Goal: Answer question/provide support

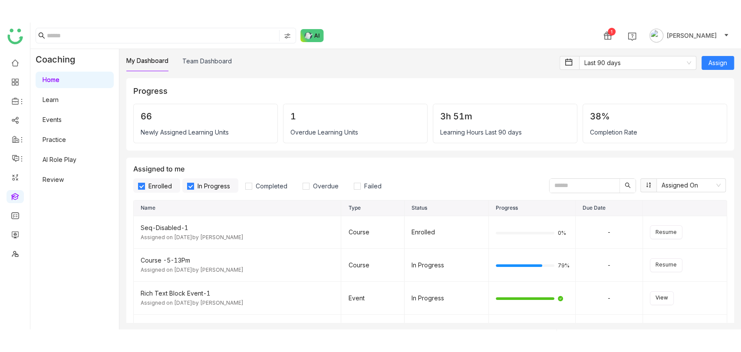
scroll to position [1090, 0]
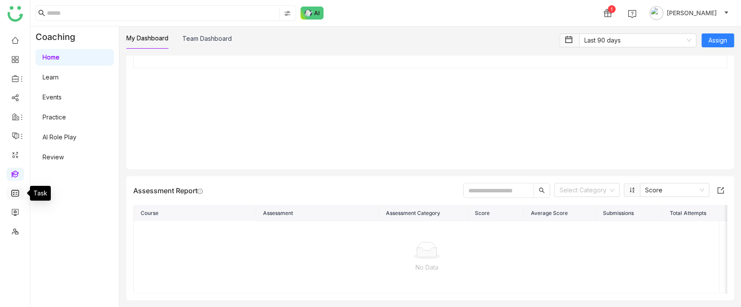
click at [13, 194] on link at bounding box center [15, 192] width 8 height 7
click at [13, 195] on link at bounding box center [15, 192] width 8 height 7
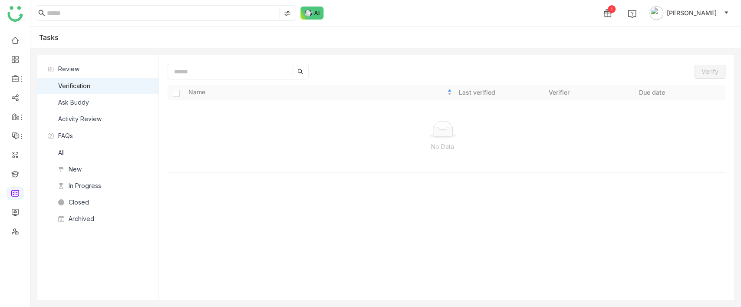
click at [77, 107] on div "Ask Buddy" at bounding box center [73, 103] width 31 height 10
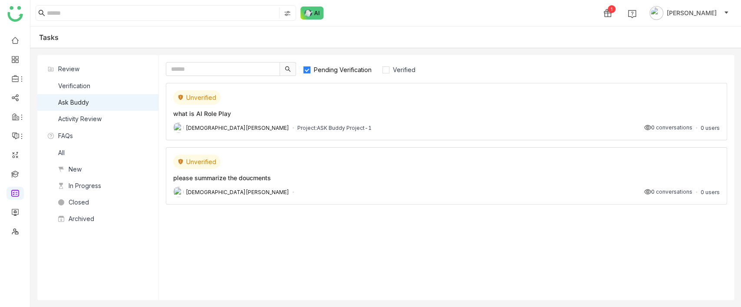
click at [358, 113] on div "what is AI Role Play" at bounding box center [446, 113] width 546 height 9
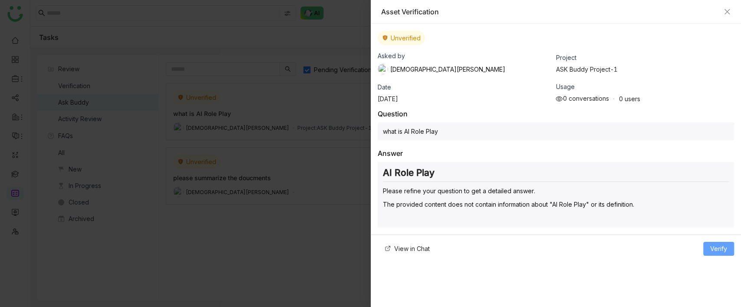
click at [716, 244] on span "Verify" at bounding box center [718, 249] width 17 height 10
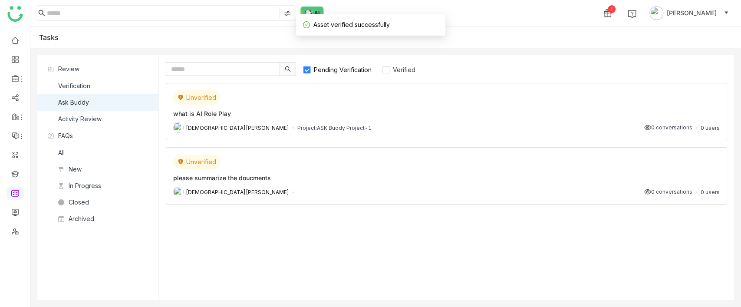
click at [339, 72] on span "Pending Verification" at bounding box center [342, 69] width 65 height 7
click at [346, 72] on span "Pending Verification" at bounding box center [342, 69] width 65 height 7
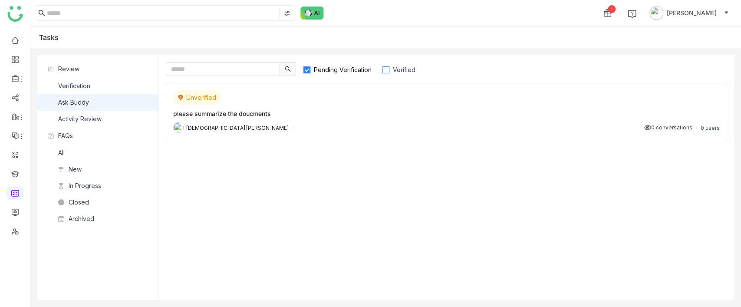
click at [398, 65] on label "Verified" at bounding box center [403, 69] width 42 height 14
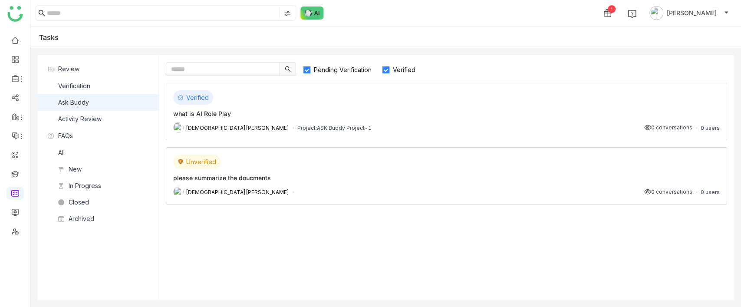
click at [367, 177] on div "please summarize the doucments" at bounding box center [446, 177] width 546 height 9
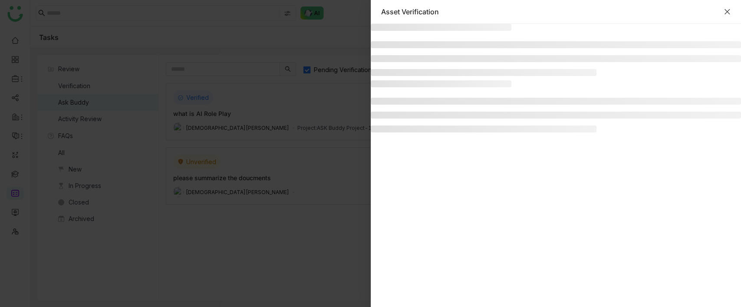
drag, startPoint x: 734, startPoint y: 8, endPoint x: 726, endPoint y: 11, distance: 9.3
click at [733, 8] on div "Asset Verification" at bounding box center [556, 12] width 371 height 24
click at [726, 11] on icon "Close" at bounding box center [726, 11] width 7 height 7
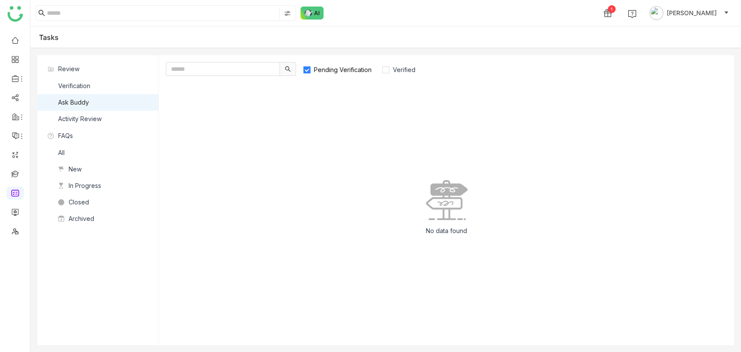
click at [337, 74] on label "Pending Verification" at bounding box center [341, 69] width 77 height 14
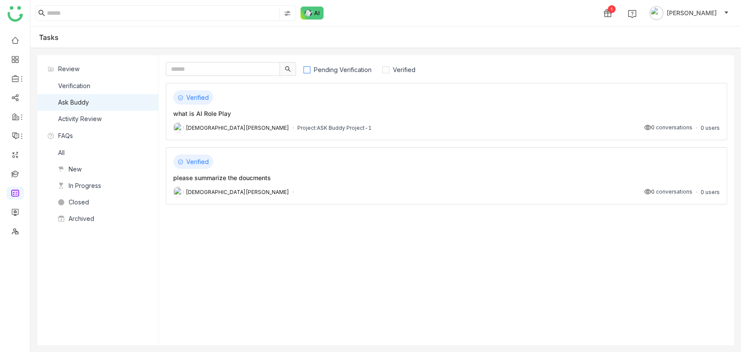
click at [337, 74] on label "Pending Verification" at bounding box center [341, 69] width 77 height 14
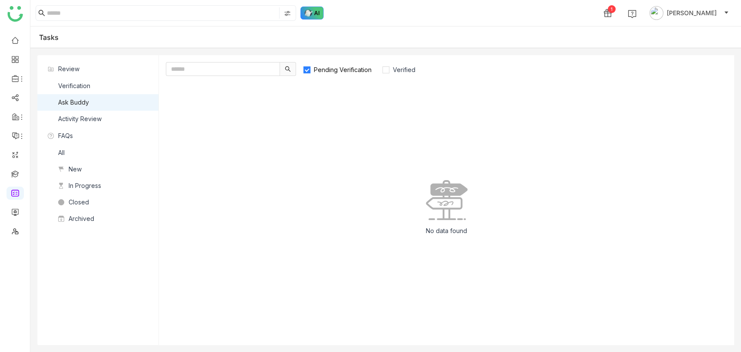
click at [308, 11] on img at bounding box center [311, 13] width 23 height 13
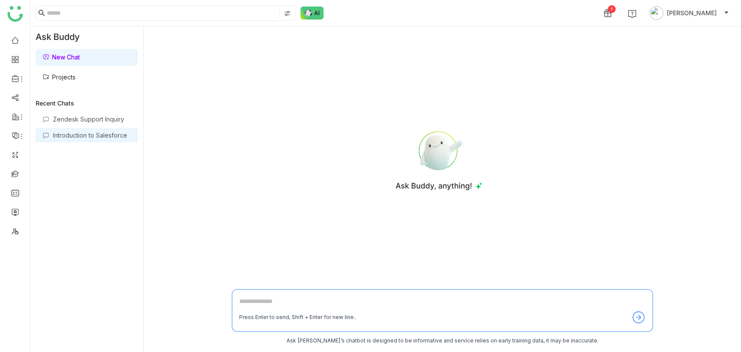
click at [65, 136] on div "Introduction to Salesforce" at bounding box center [92, 134] width 78 height 7
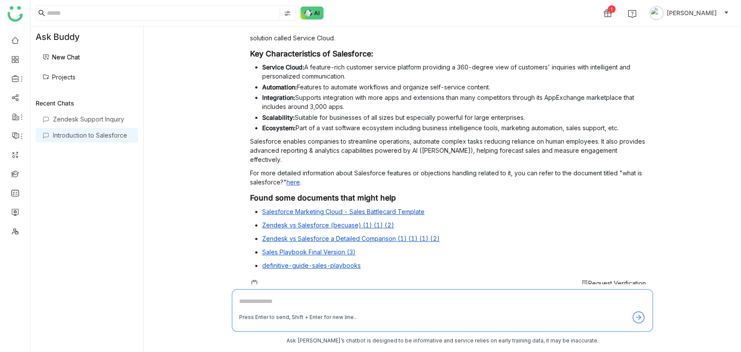
scroll to position [115, 0]
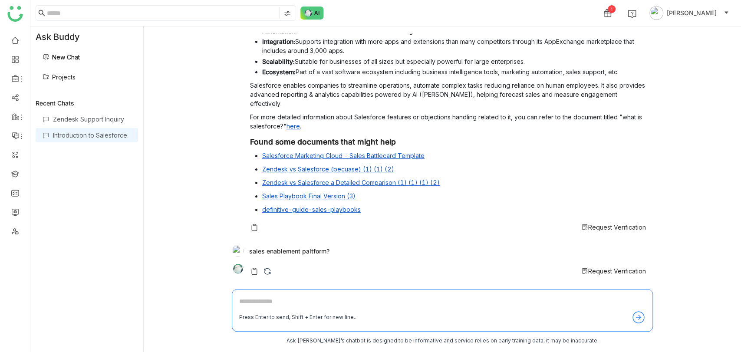
click at [600, 226] on span "Request Verification" at bounding box center [617, 226] width 58 height 7
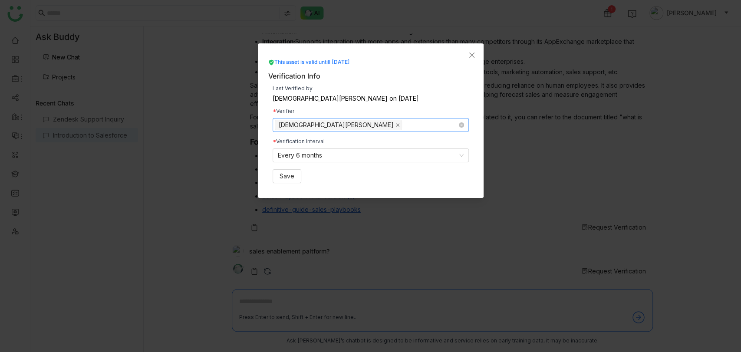
click at [396, 126] on icon at bounding box center [397, 124] width 3 height 3
click at [337, 124] on nz-select-top-control "Select users/teams" at bounding box center [371, 125] width 196 height 14
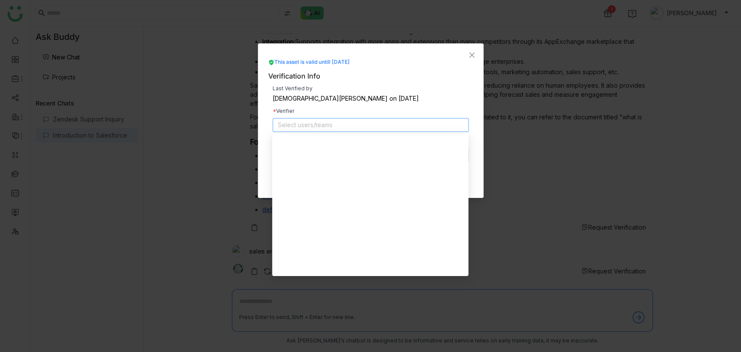
scroll to position [708, 0]
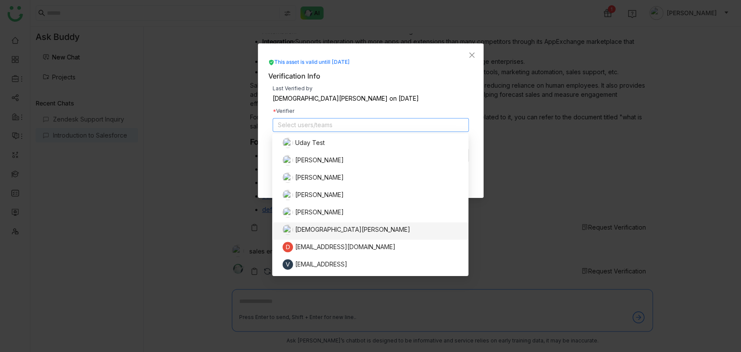
click at [434, 66] on div "This asset is valid untill [DATE]" at bounding box center [370, 62] width 205 height 8
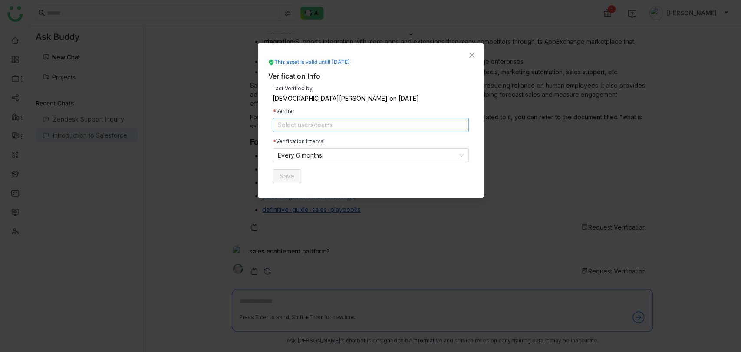
click at [316, 129] on nz-select-top-control "Select users/teams" at bounding box center [371, 125] width 196 height 14
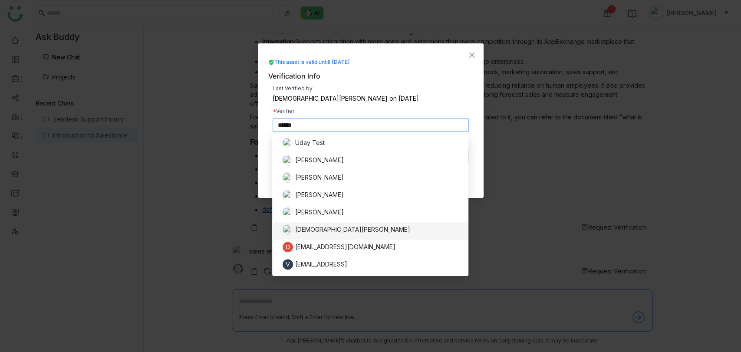
scroll to position [0, 0]
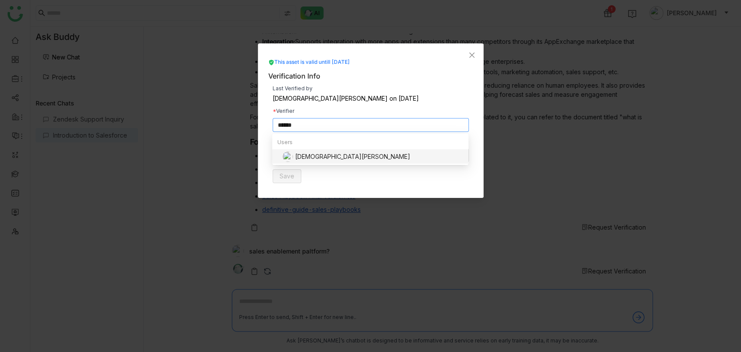
type input "******"
click at [336, 155] on div "[DEMOGRAPHIC_DATA][PERSON_NAME]" at bounding box center [372, 156] width 181 height 10
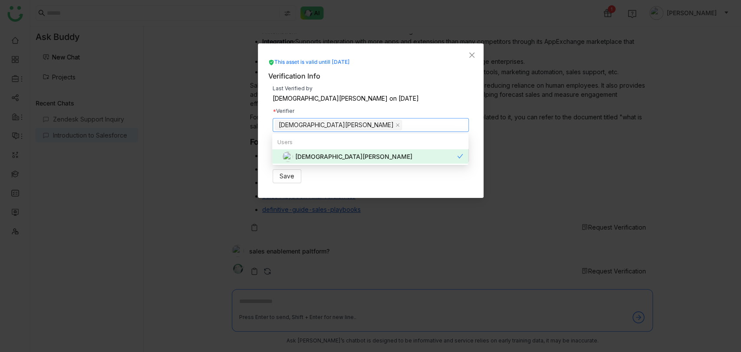
click at [412, 96] on div "[DEMOGRAPHIC_DATA][PERSON_NAME] on [DATE]" at bounding box center [371, 98] width 196 height 6
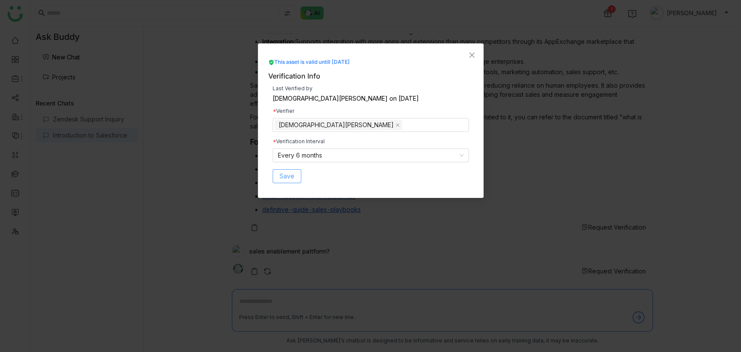
click at [278, 173] on button "Save" at bounding box center [287, 176] width 29 height 14
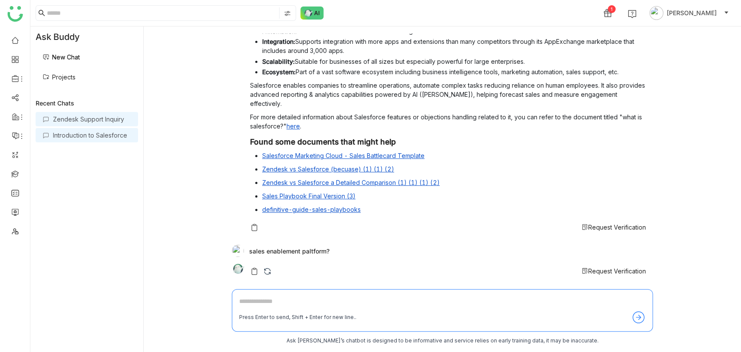
click at [70, 119] on div "Zendesk Support Inquiry" at bounding box center [92, 118] width 78 height 7
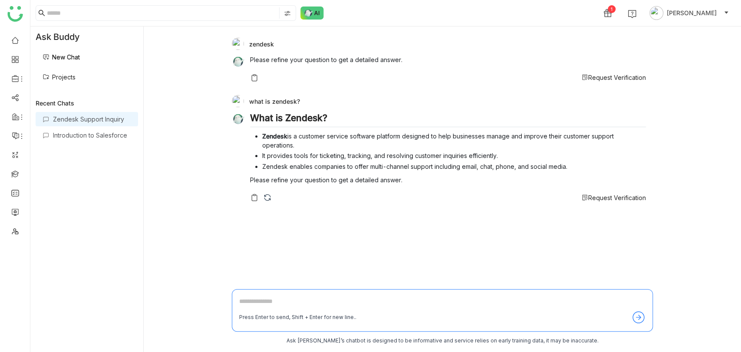
click at [617, 197] on span "Request Verification" at bounding box center [617, 197] width 58 height 7
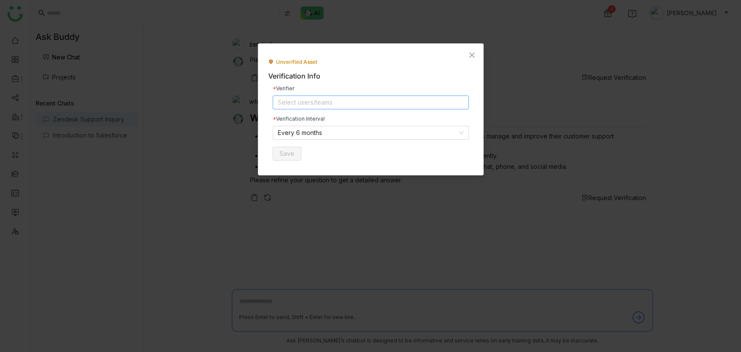
click at [315, 103] on nz-select-top-control "Select users/teams" at bounding box center [371, 102] width 196 height 14
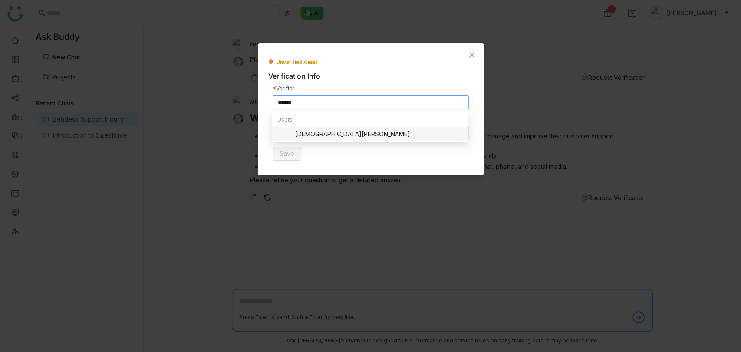
type input "******"
click at [325, 135] on div "[DEMOGRAPHIC_DATA][PERSON_NAME]" at bounding box center [372, 134] width 181 height 10
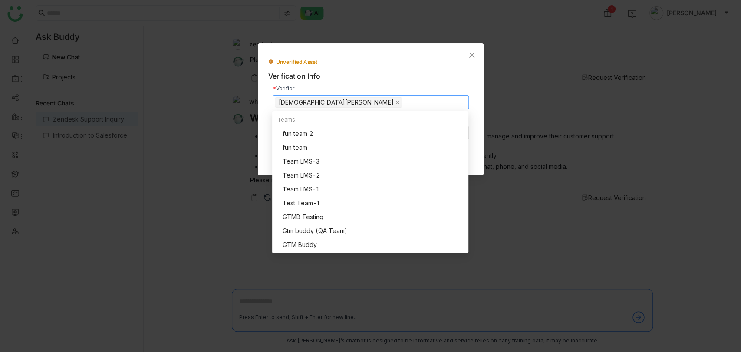
drag, startPoint x: 378, startPoint y: 64, endPoint x: 280, endPoint y: 105, distance: 106.6
click at [378, 63] on div "Unverified Asset" at bounding box center [370, 62] width 205 height 8
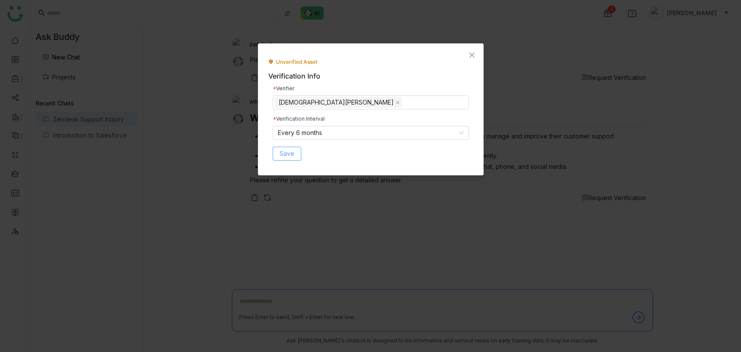
click at [287, 147] on button "Save" at bounding box center [287, 154] width 29 height 14
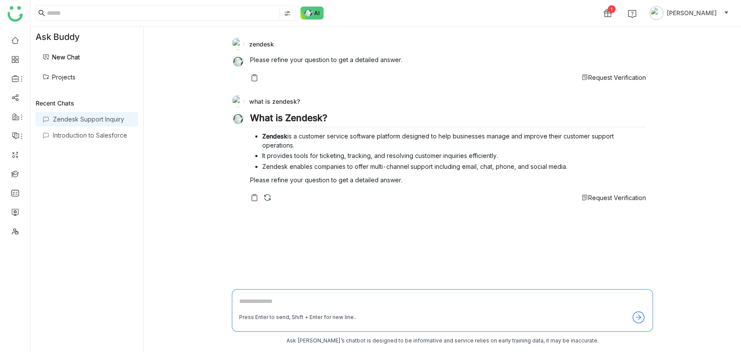
click at [588, 199] on span "Request Verification" at bounding box center [617, 197] width 58 height 7
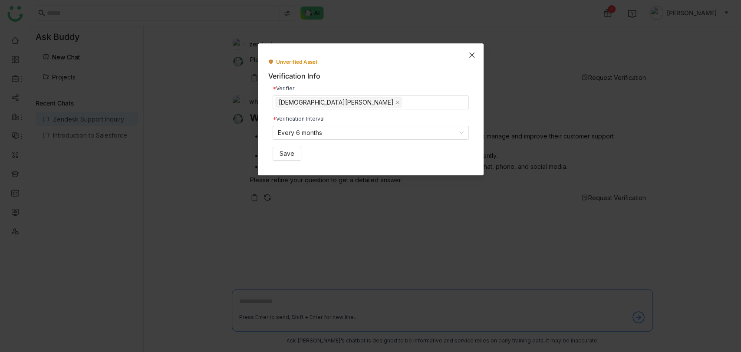
click at [466, 52] on span "Close" at bounding box center [471, 54] width 23 height 23
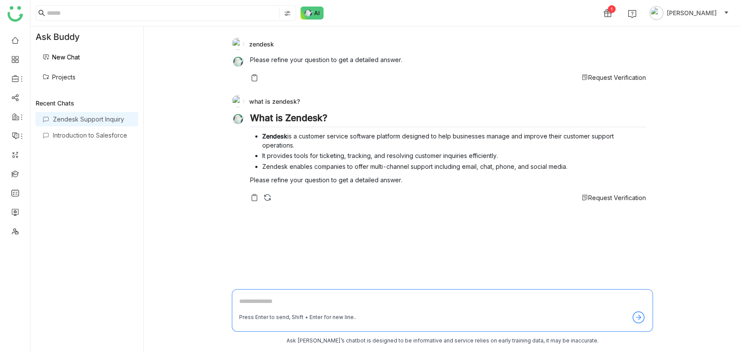
click at [601, 81] on span "Request Verification" at bounding box center [617, 77] width 58 height 7
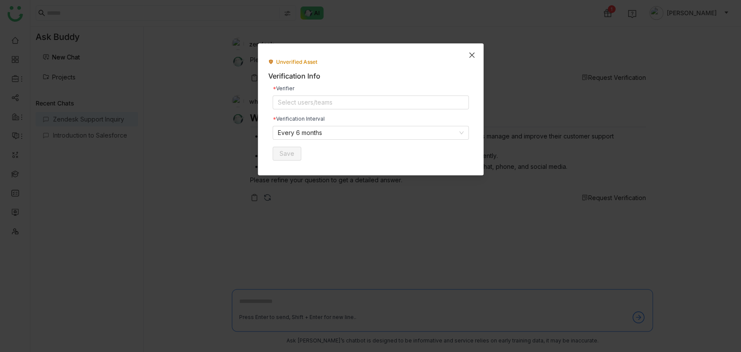
click at [473, 57] on icon "Close" at bounding box center [471, 55] width 7 height 7
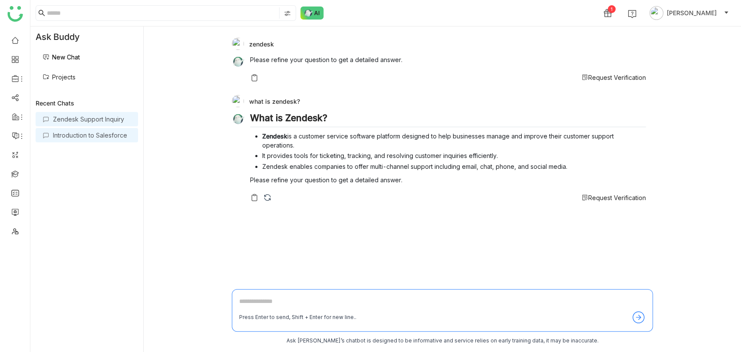
click at [99, 136] on div "Introduction to Salesforce" at bounding box center [92, 134] width 78 height 7
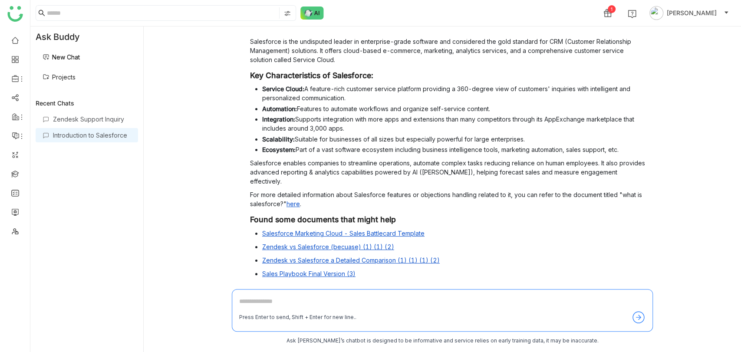
scroll to position [115, 0]
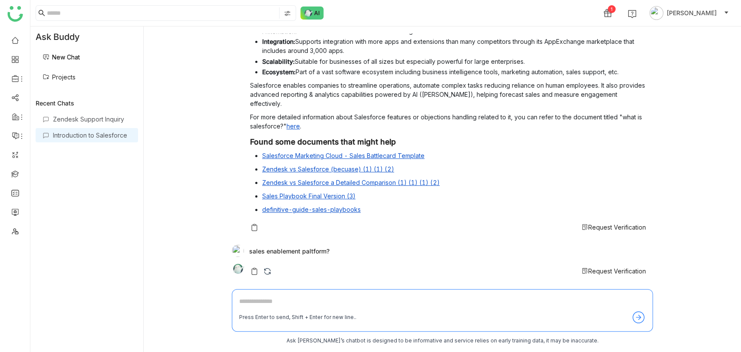
click at [611, 227] on span "Request Verification" at bounding box center [617, 226] width 58 height 7
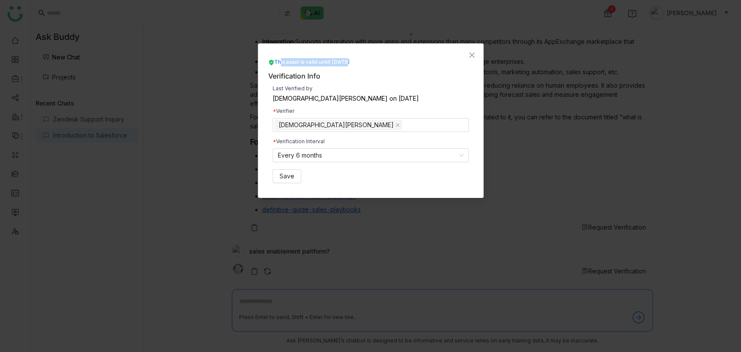
drag, startPoint x: 278, startPoint y: 63, endPoint x: 346, endPoint y: 62, distance: 68.6
click at [346, 62] on div "This asset is valid untill [DATE]" at bounding box center [309, 62] width 82 height 8
drag, startPoint x: 375, startPoint y: 62, endPoint x: 274, endPoint y: 60, distance: 101.1
click at [274, 60] on div "This asset is valid untill [DATE]" at bounding box center [370, 62] width 205 height 8
click at [469, 52] on icon "Close" at bounding box center [471, 55] width 7 height 7
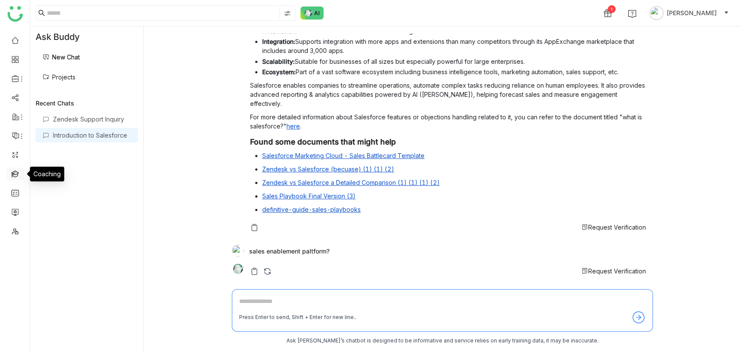
click at [19, 174] on link at bounding box center [15, 173] width 8 height 7
